Goal: Check status: Check status

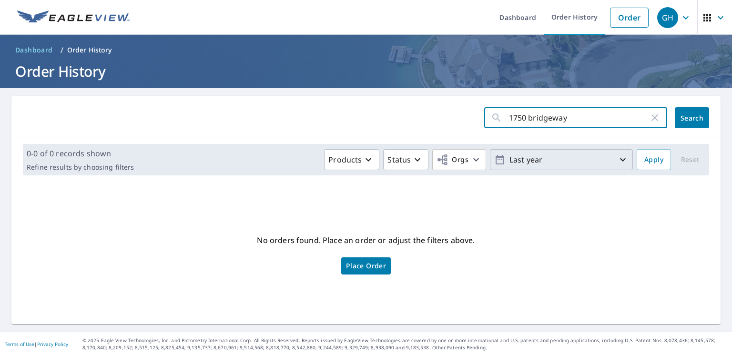
click at [617, 162] on icon "button" at bounding box center [622, 159] width 11 height 11
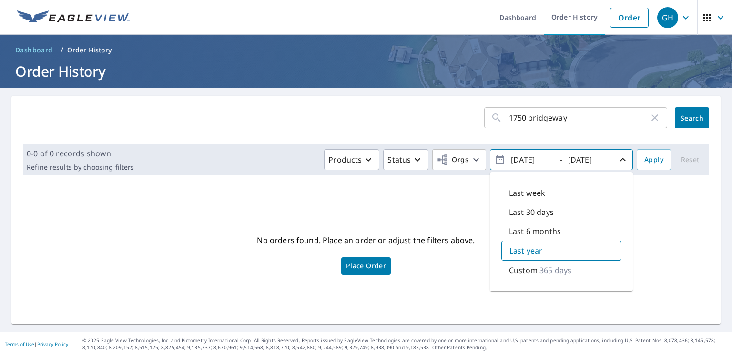
click at [565, 272] on p "365 days" at bounding box center [556, 270] width 32 height 11
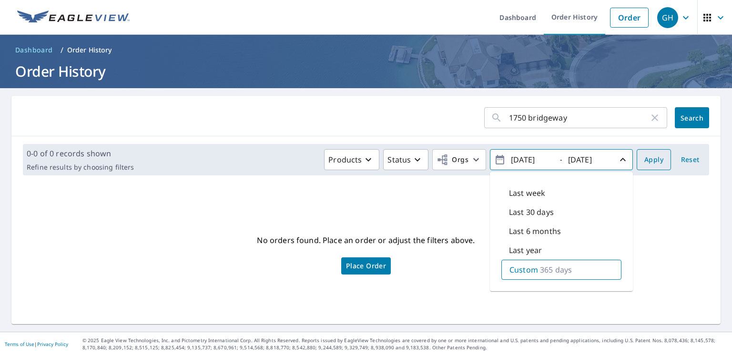
click at [645, 165] on span "Apply" at bounding box center [654, 160] width 19 height 12
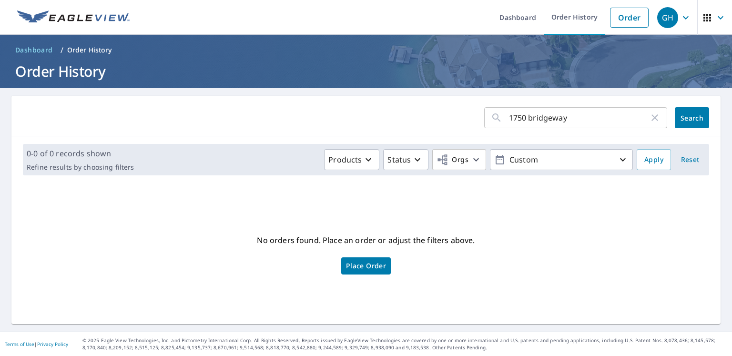
click at [588, 120] on input "1750 bridgeway" at bounding box center [579, 117] width 140 height 27
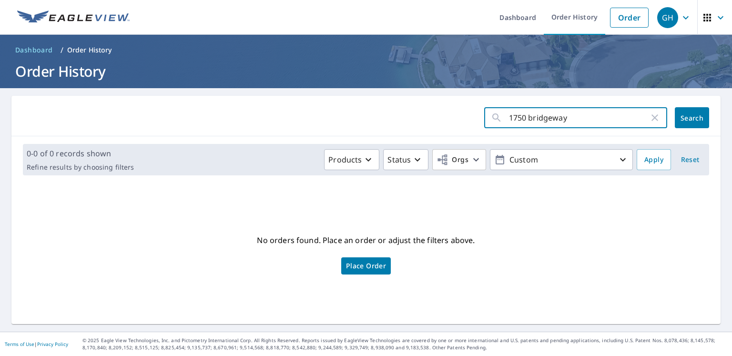
click at [688, 120] on span "Search" at bounding box center [692, 117] width 19 height 9
drag, startPoint x: 588, startPoint y: 119, endPoint x: 473, endPoint y: 132, distance: 115.6
click at [509, 131] on input "1750 bridgeway" at bounding box center [579, 117] width 140 height 27
drag, startPoint x: 573, startPoint y: 113, endPoint x: 489, endPoint y: 116, distance: 84.4
click at [509, 116] on input "1750 bridgeway" at bounding box center [579, 117] width 140 height 27
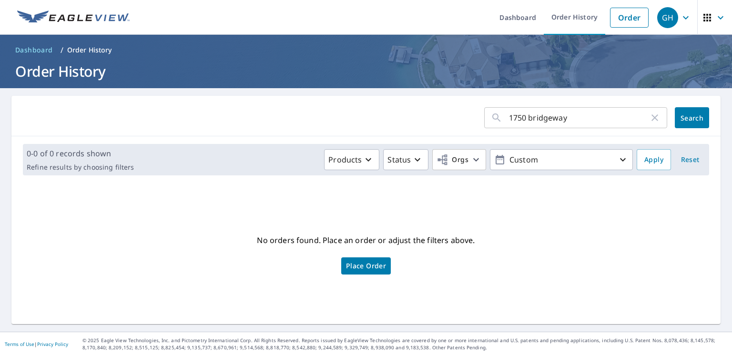
click at [563, 116] on input "1750 bridgeway" at bounding box center [579, 117] width 140 height 27
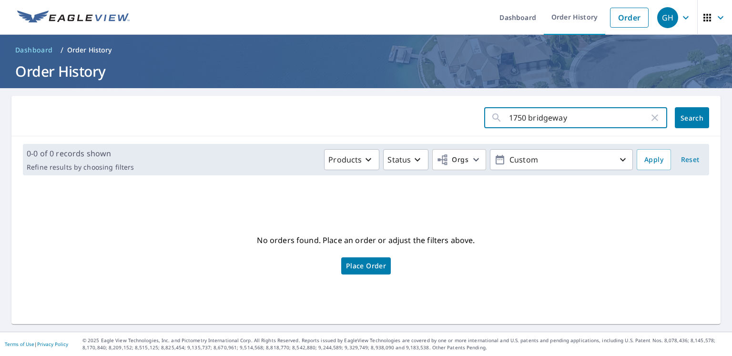
drag, startPoint x: 562, startPoint y: 115, endPoint x: 501, endPoint y: 122, distance: 61.4
click at [509, 122] on input "1750 bridgeway" at bounding box center [579, 117] width 140 height 27
click at [624, 18] on link "Order" at bounding box center [629, 18] width 39 height 20
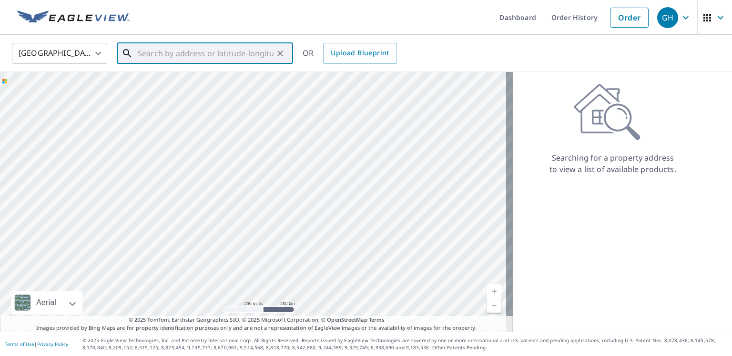
paste input "1750 bridgeway"
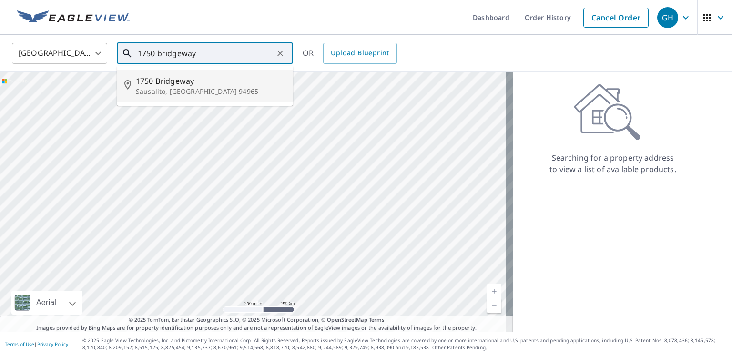
click at [182, 76] on span "1750 Bridgeway" at bounding box center [211, 80] width 150 height 11
type input "[STREET_ADDRESS]"
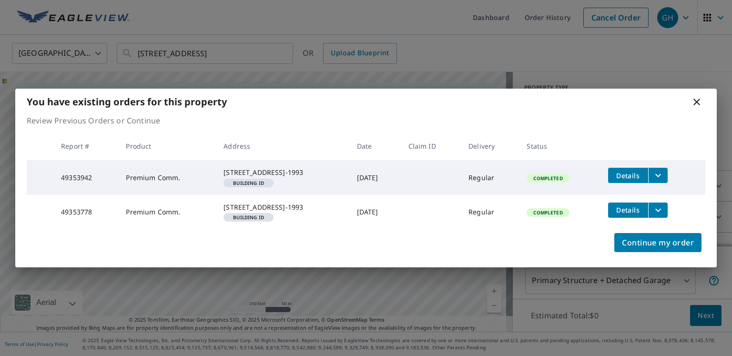
click at [697, 96] on icon at bounding box center [696, 101] width 11 height 11
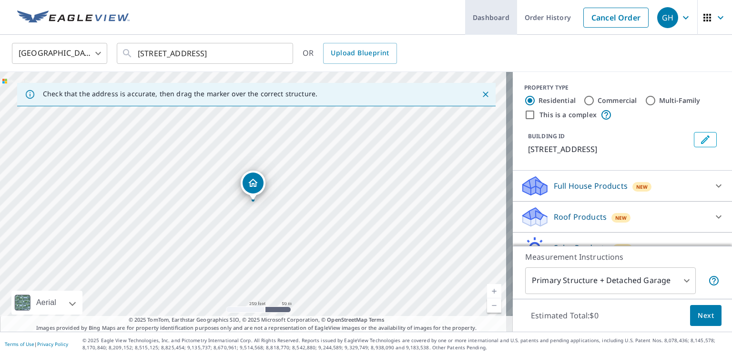
click at [536, 20] on link "Order History" at bounding box center [547, 17] width 61 height 35
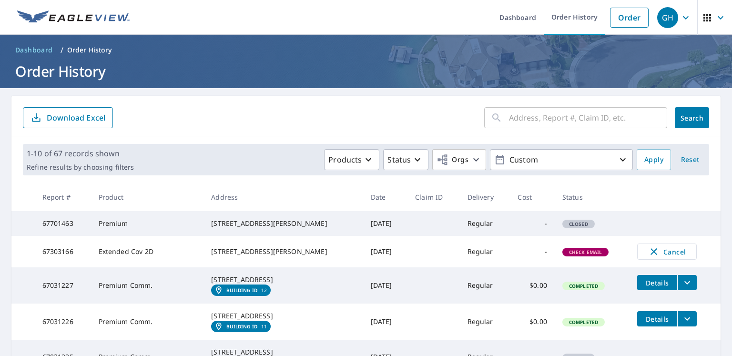
click at [542, 106] on input "text" at bounding box center [588, 117] width 158 height 27
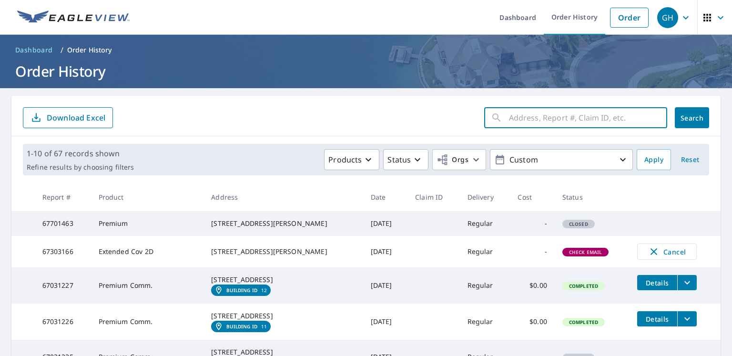
paste input "1750 bridgeway"
type input "1750 bridgeway"
click at [675, 111] on button "Search" at bounding box center [692, 117] width 34 height 21
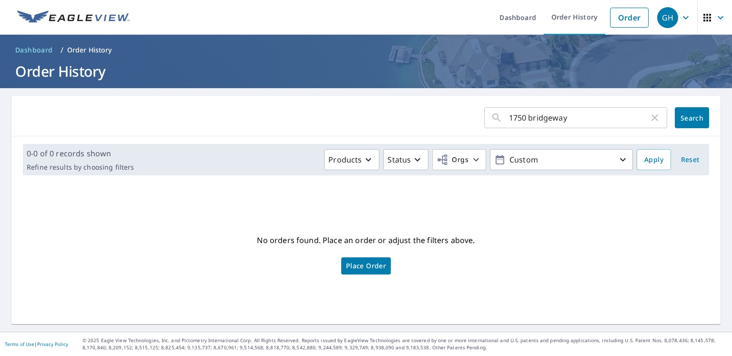
click at [594, 123] on input "1750 bridgeway" at bounding box center [579, 117] width 140 height 27
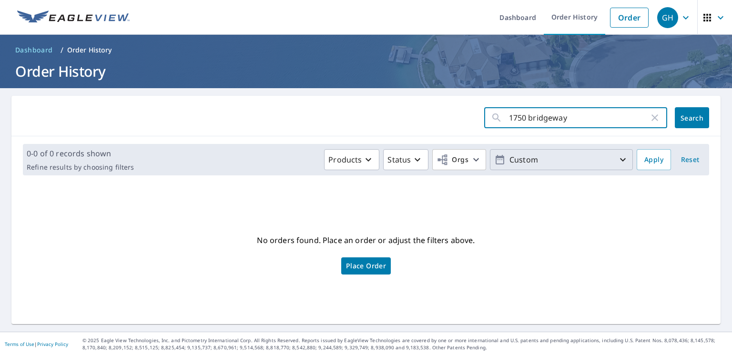
click at [607, 161] on p "Custom" at bounding box center [562, 160] width 112 height 17
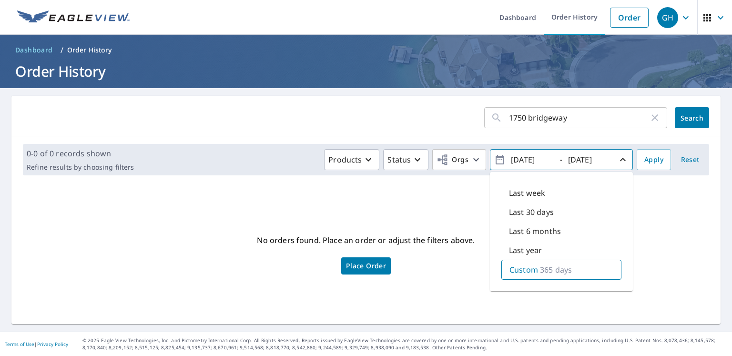
click at [548, 277] on div "Custom 365 days" at bounding box center [561, 270] width 120 height 20
click at [556, 271] on p "365 days" at bounding box center [556, 269] width 32 height 11
click at [661, 237] on div "No orders found. Place an order or adjust the filters above. Place Order" at bounding box center [366, 254] width 694 height 126
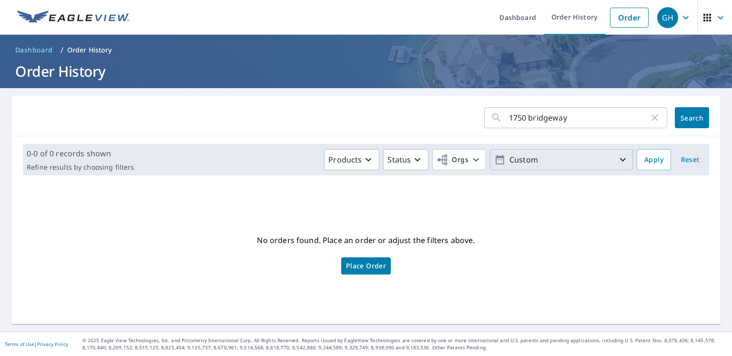
click at [617, 159] on icon "button" at bounding box center [622, 159] width 11 height 11
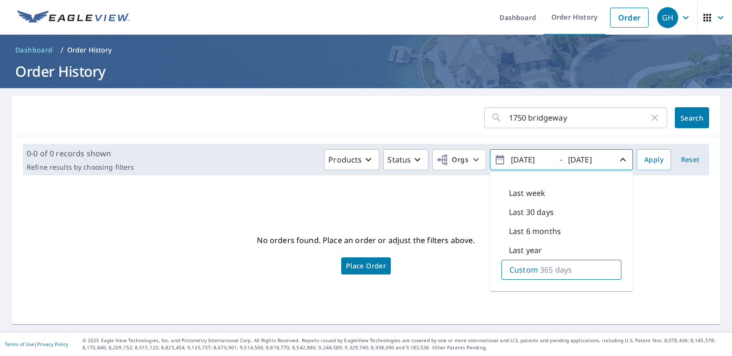
click at [554, 193] on div "Last week" at bounding box center [561, 193] width 120 height 19
type input "[DATE]"
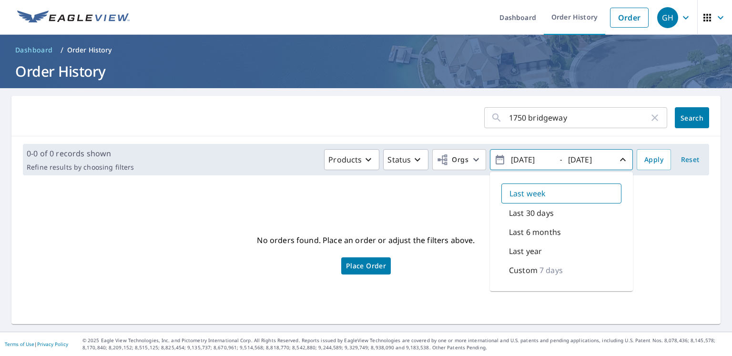
click at [620, 161] on icon "button" at bounding box center [623, 159] width 6 height 3
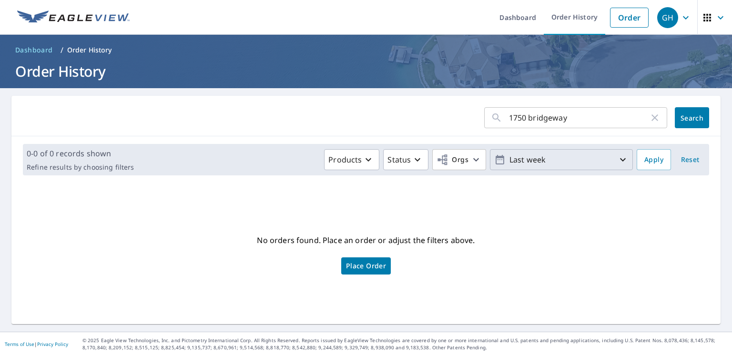
click at [602, 165] on p "Last week" at bounding box center [562, 160] width 112 height 17
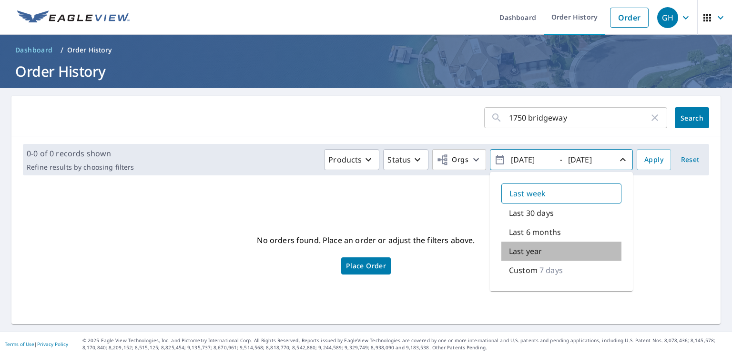
click at [542, 251] on div "Last year" at bounding box center [561, 251] width 120 height 19
type input "[DATE]"
